Goal: Information Seeking & Learning: Find contact information

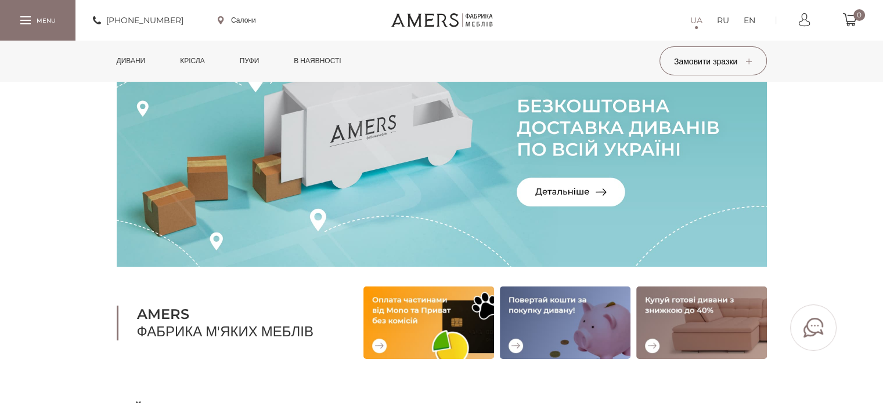
scroll to position [116, 0]
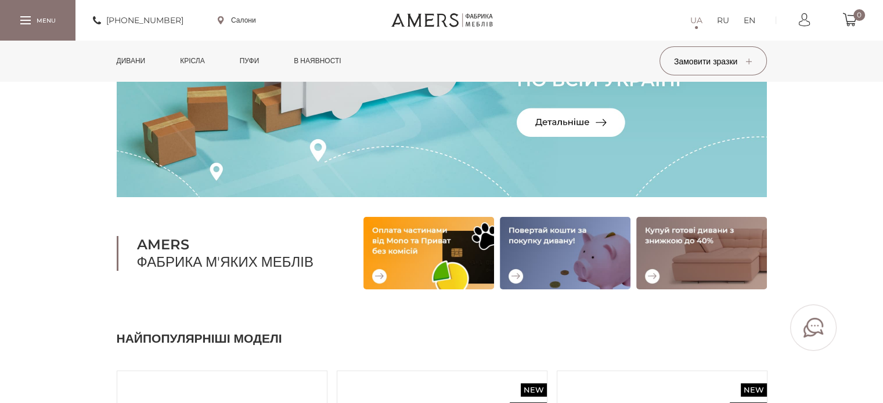
click at [137, 64] on link "Дивани" at bounding box center [131, 61] width 46 height 41
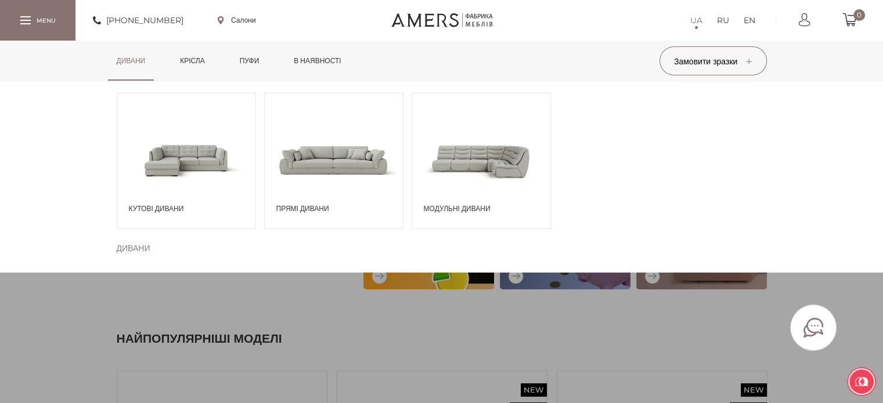
click at [197, 159] on span at bounding box center [186, 160] width 138 height 81
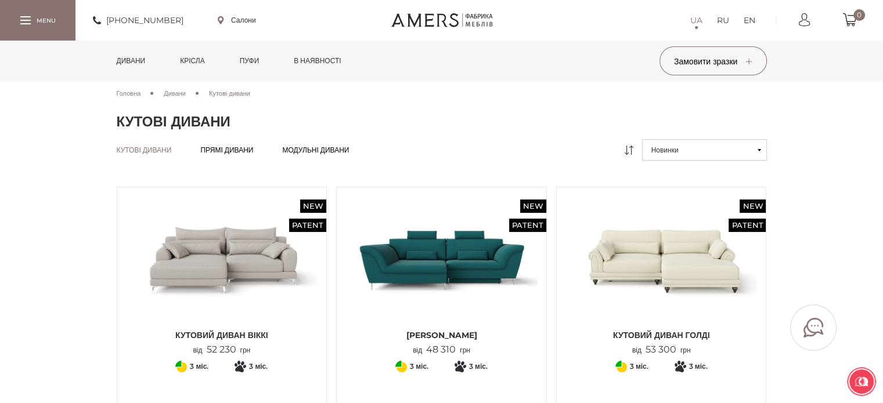
click at [241, 155] on span "Прямі дивани" at bounding box center [226, 159] width 53 height 9
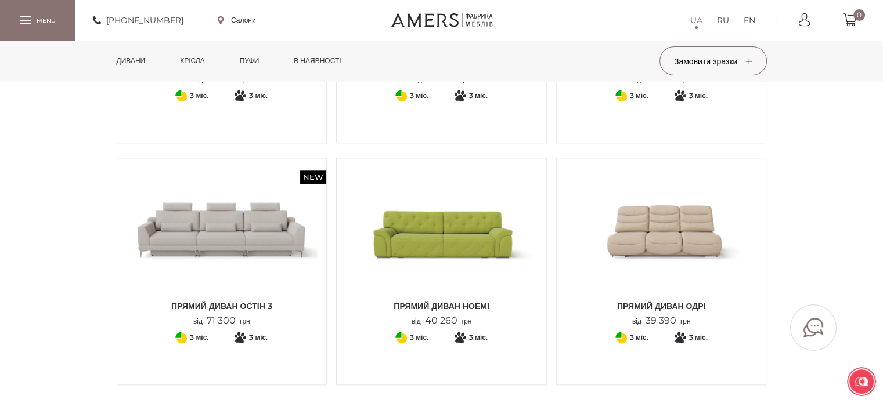
scroll to position [1219, 0]
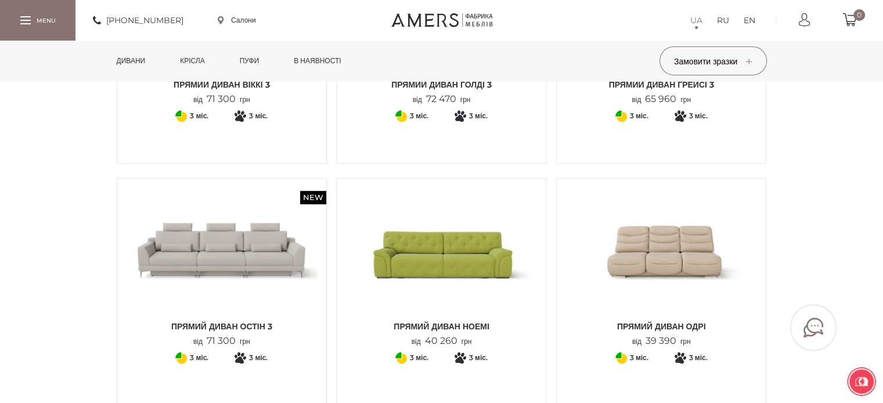
click at [229, 254] on img at bounding box center [222, 251] width 192 height 128
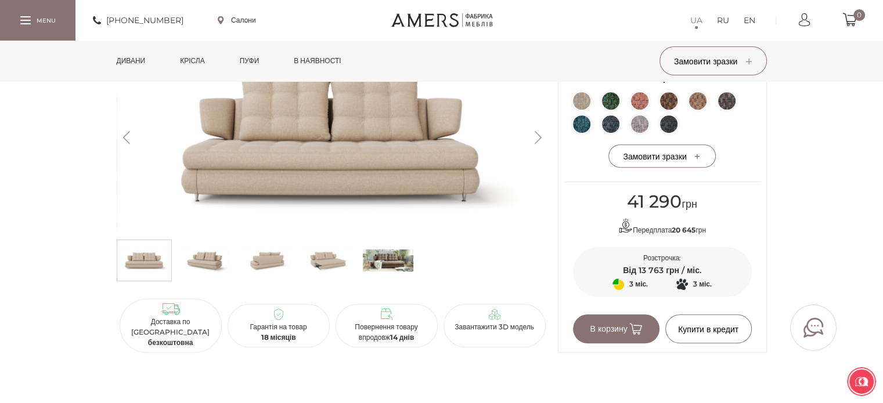
scroll to position [580, 0]
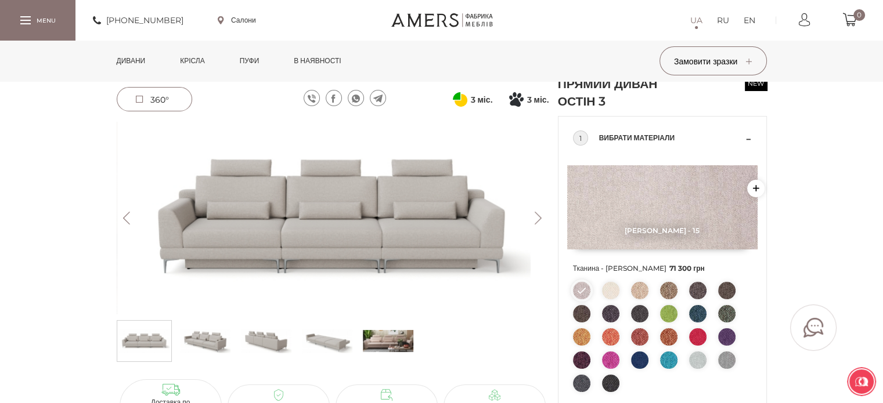
scroll to position [58, 0]
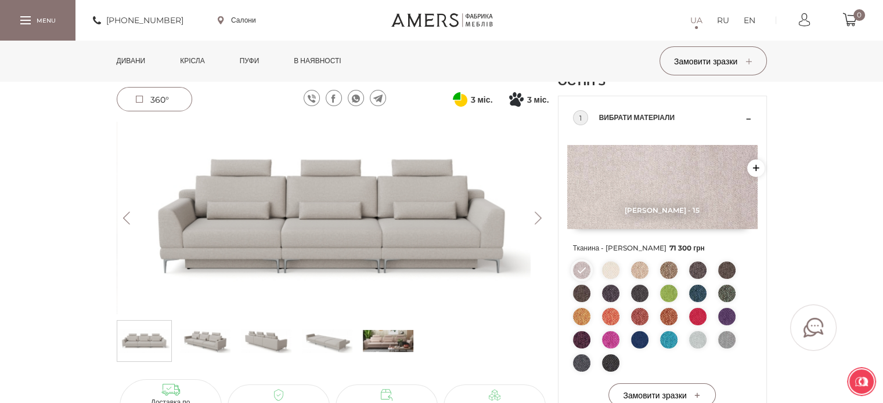
click at [212, 336] on img at bounding box center [205, 341] width 50 height 35
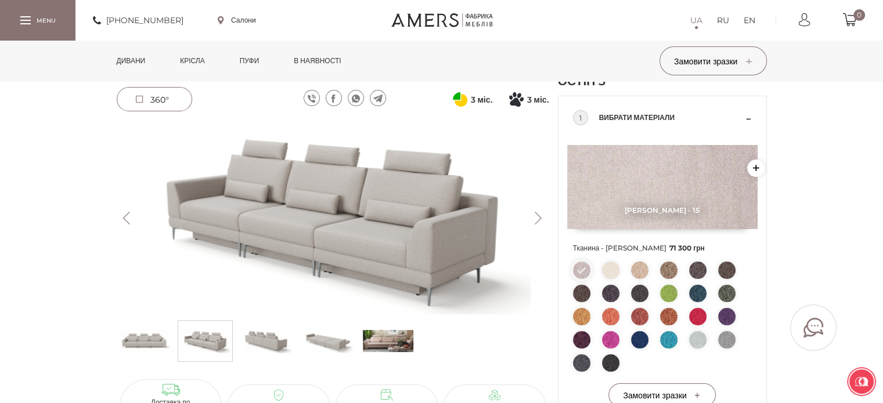
click at [281, 339] on img at bounding box center [266, 341] width 50 height 35
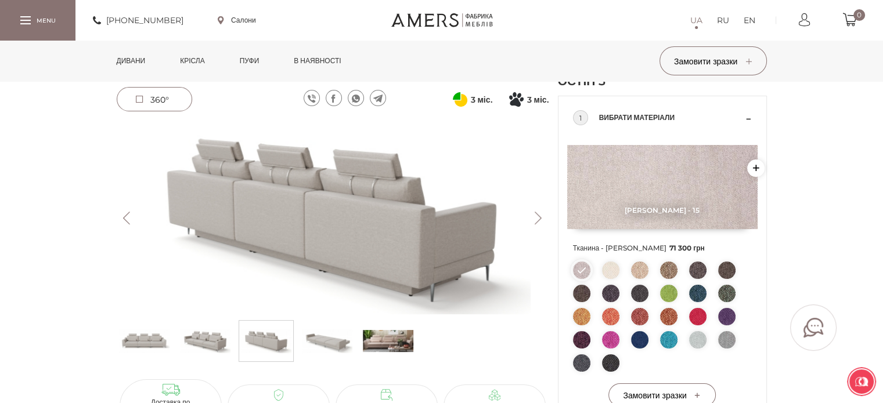
click at [320, 340] on img at bounding box center [327, 341] width 50 height 35
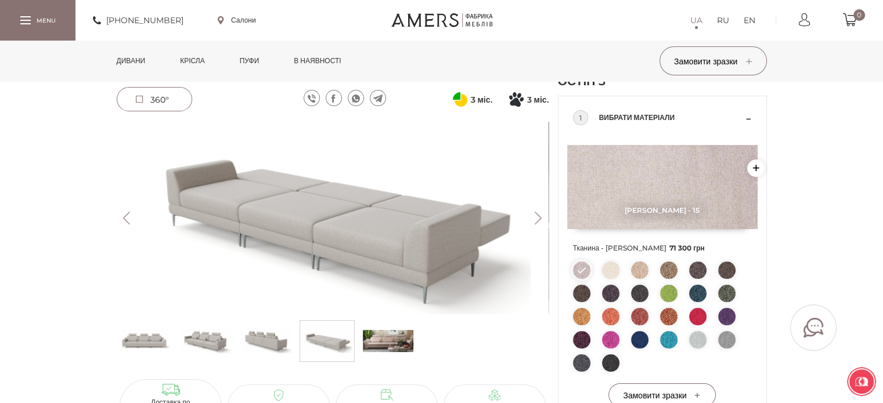
click at [269, 341] on img at bounding box center [266, 341] width 50 height 35
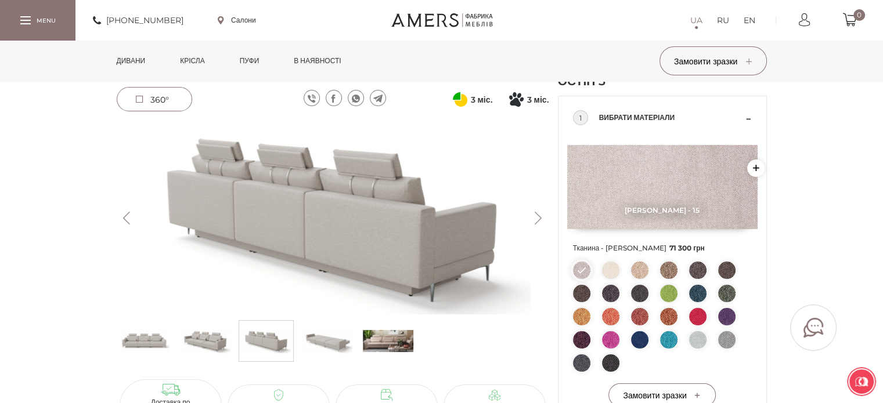
click at [325, 342] on img at bounding box center [327, 341] width 50 height 35
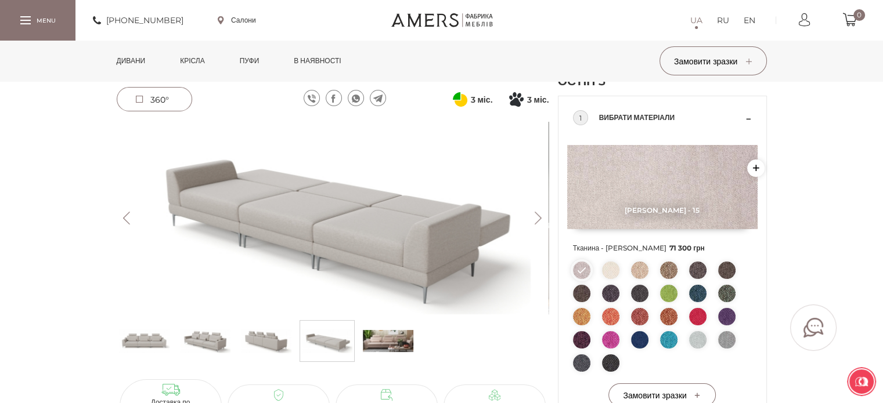
click at [395, 344] on img at bounding box center [388, 341] width 50 height 35
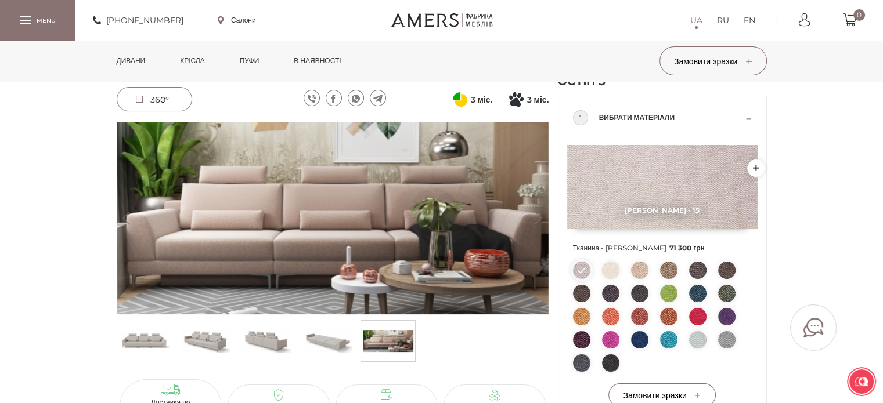
scroll to position [116, 0]
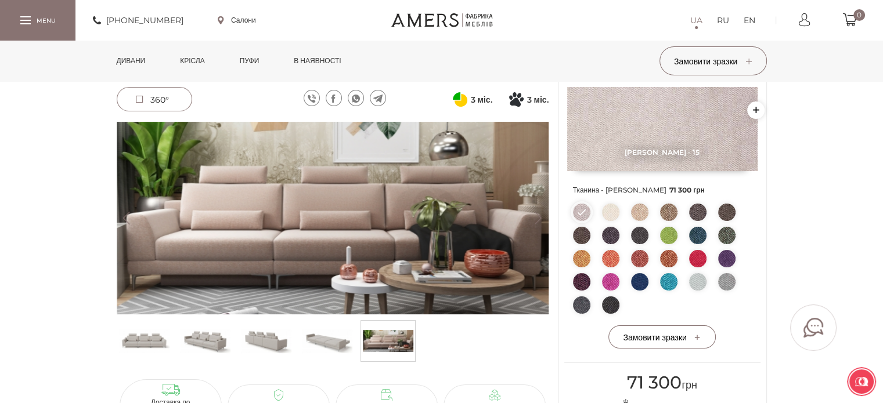
click at [332, 334] on img at bounding box center [327, 341] width 50 height 35
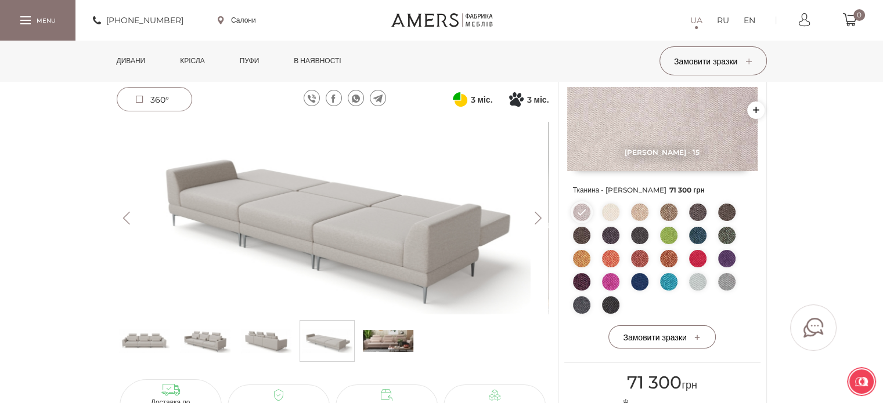
click at [264, 337] on img at bounding box center [266, 341] width 50 height 35
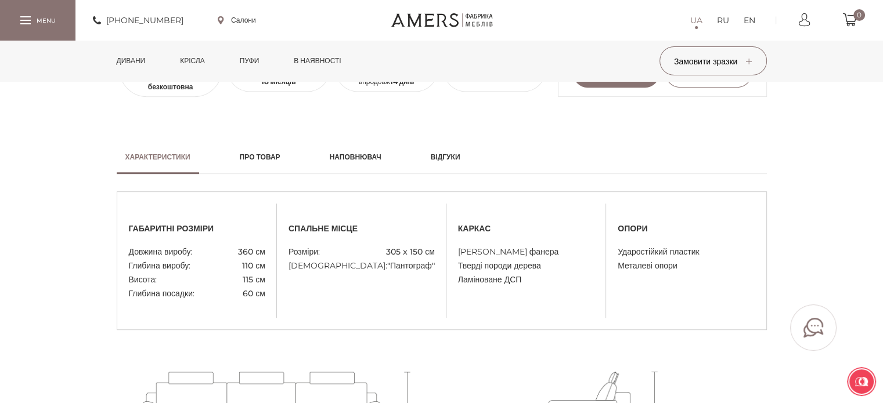
scroll to position [522, 0]
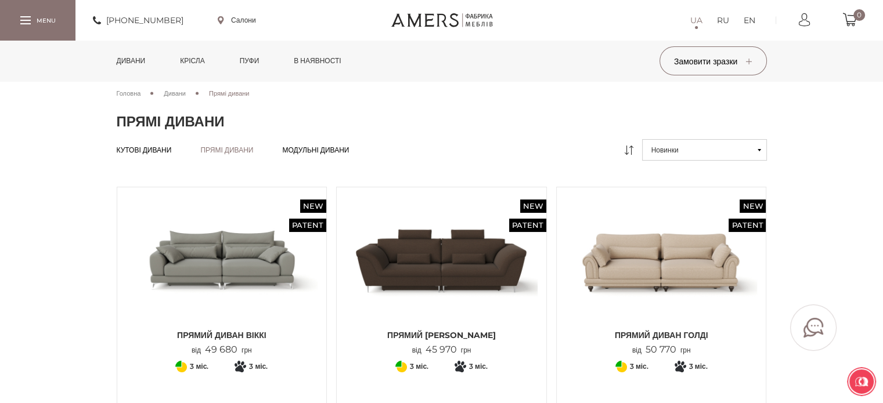
click at [316, 64] on link "в наявності" at bounding box center [317, 61] width 64 height 41
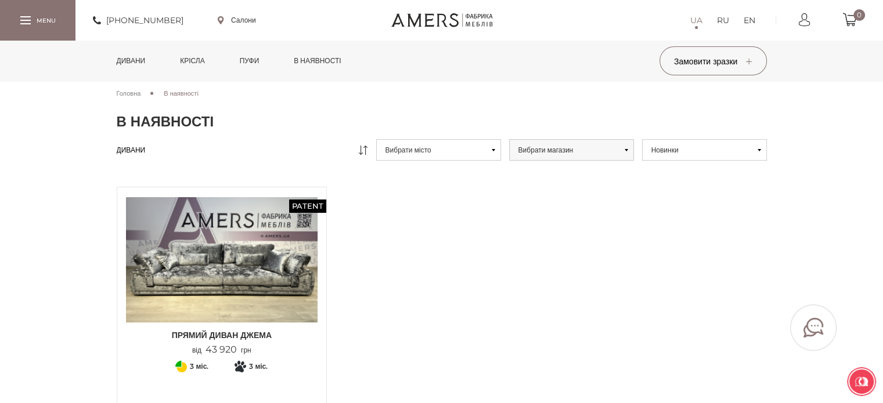
click at [237, 26] on div "[PHONE_NUMBER] Салони UA RU EN 0" at bounding box center [441, 20] width 883 height 41
click at [241, 20] on link "Салони" at bounding box center [237, 20] width 38 height 10
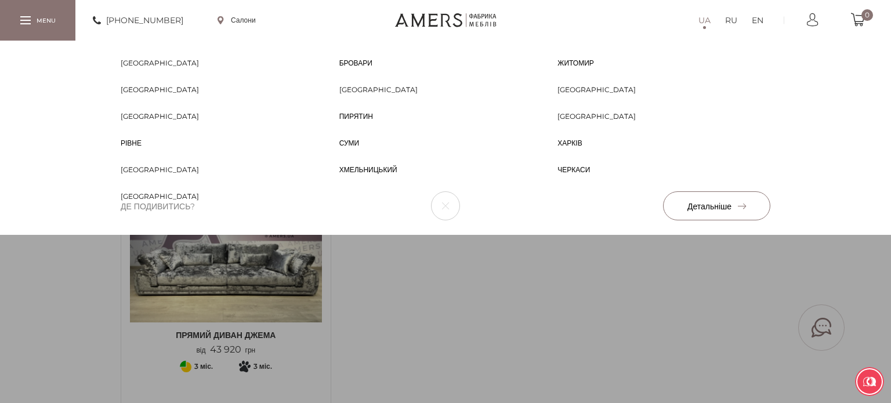
click at [735, 204] on span "Детальніше" at bounding box center [717, 206] width 59 height 10
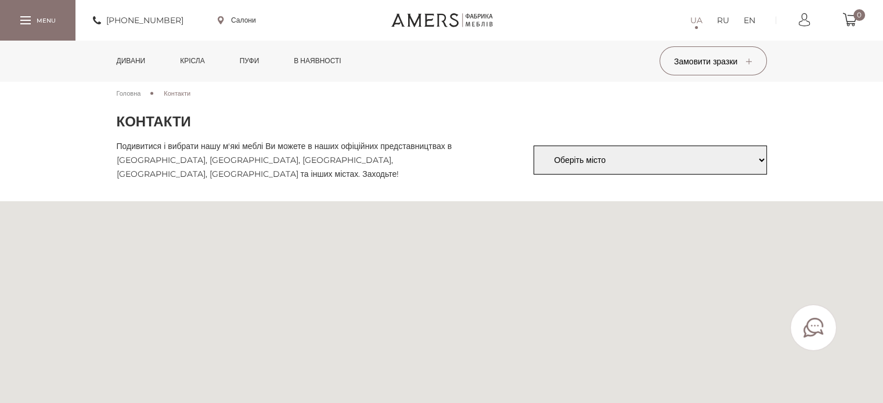
click at [652, 171] on select "Оберіть місто [GEOGRAPHIC_DATA] Бровари [GEOGRAPHIC_DATA] Запоріжжя [GEOGRAPHIC…" at bounding box center [649, 160] width 233 height 29
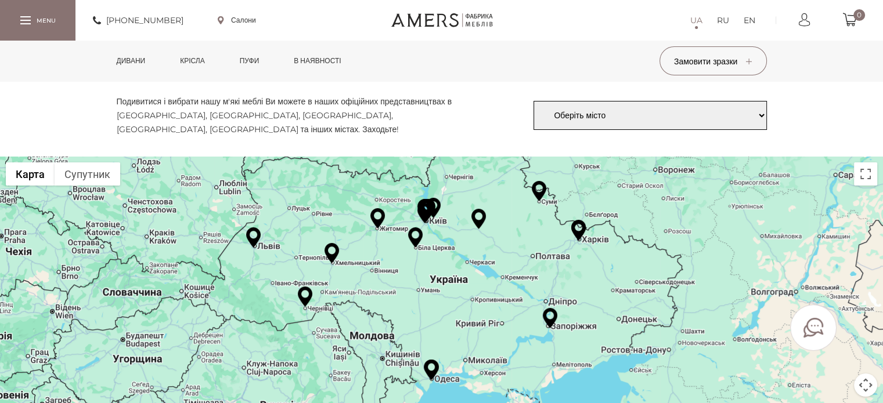
scroll to position [58, 0]
